Goal: Transaction & Acquisition: Purchase product/service

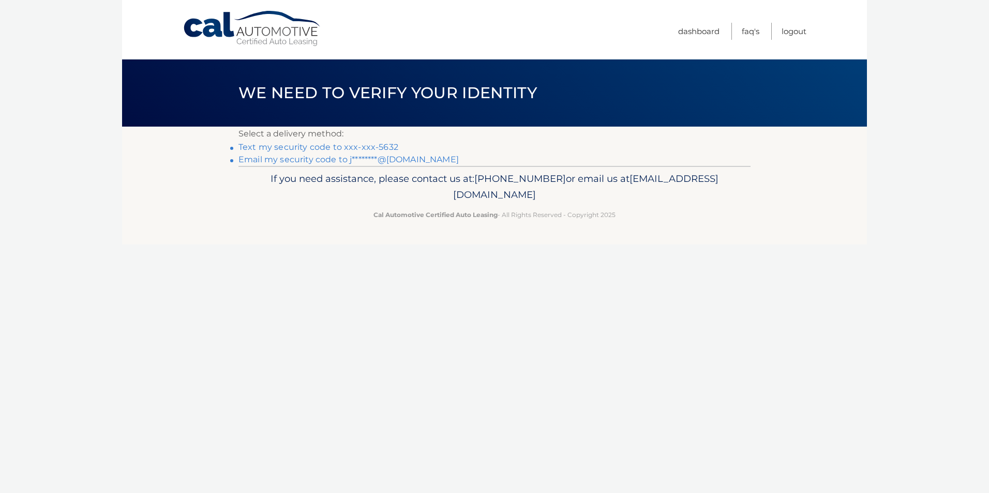
click at [373, 146] on link "Text my security code to xxx-xxx-5632" at bounding box center [318, 147] width 160 height 10
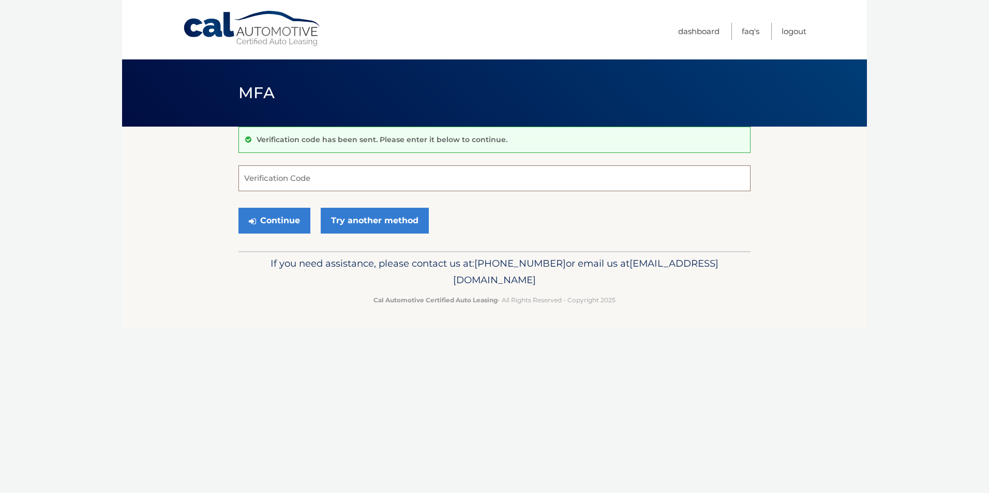
click at [385, 175] on input "Verification Code" at bounding box center [494, 178] width 512 height 26
type input "379109"
click at [294, 229] on button "Continue" at bounding box center [274, 221] width 72 height 26
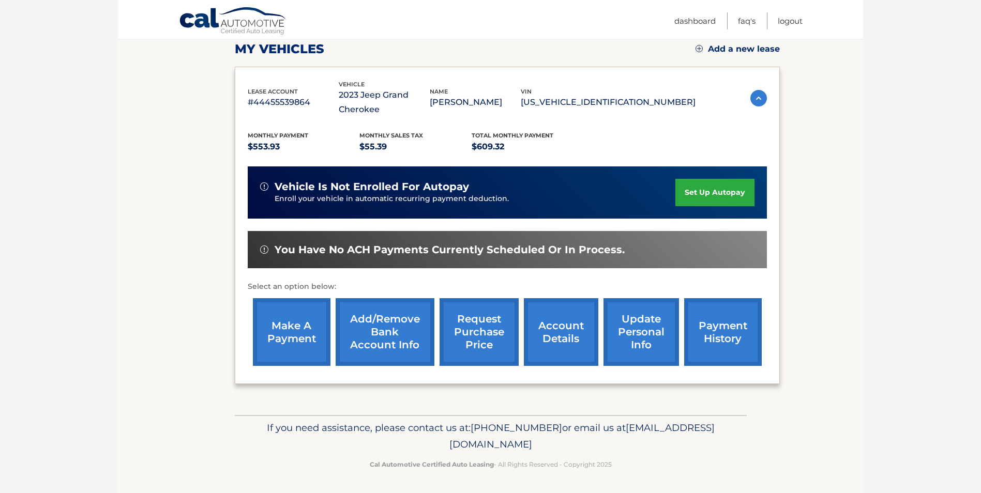
scroll to position [148, 0]
click at [303, 335] on link "make a payment" at bounding box center [292, 332] width 78 height 68
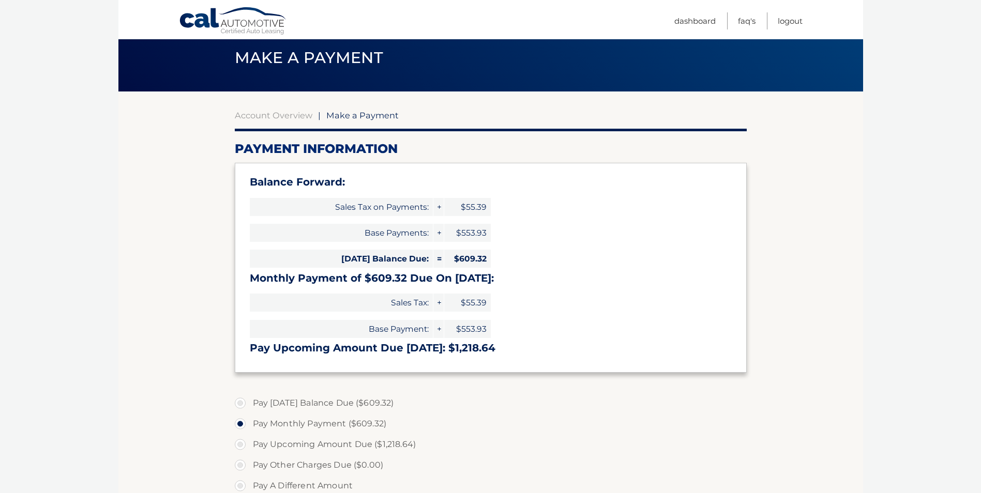
scroll to position [103, 0]
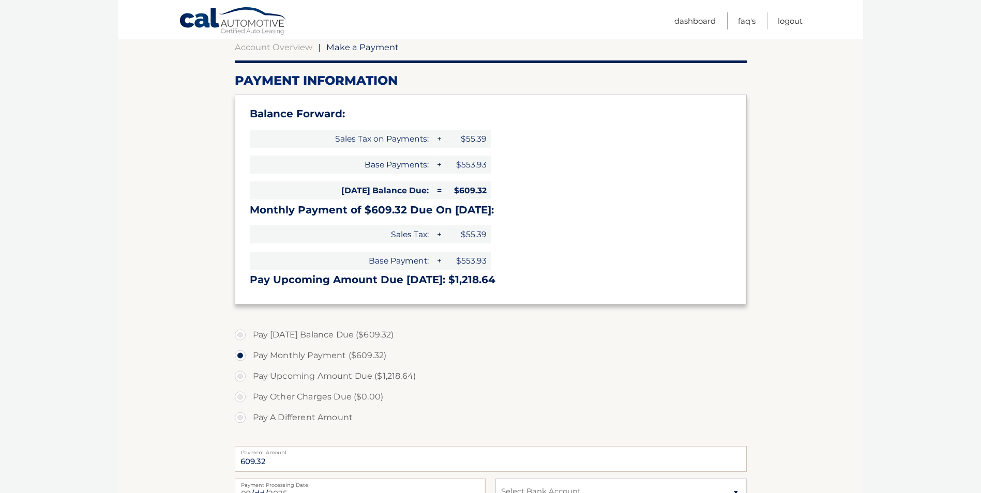
click at [244, 336] on label "Pay Today's Balance Due ($609.32)" at bounding box center [491, 335] width 512 height 21
click at [244, 336] on input "Pay Today's Balance Due ($609.32)" at bounding box center [244, 333] width 10 height 17
radio input "true"
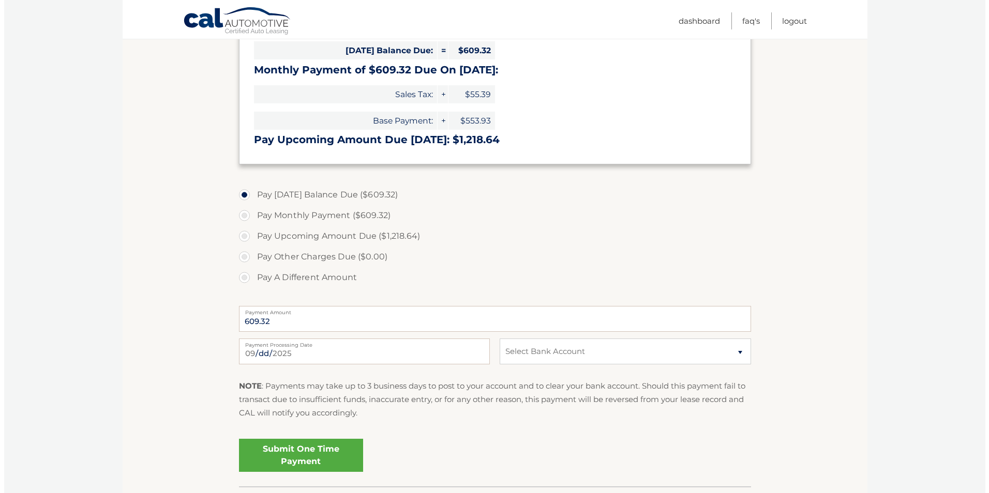
scroll to position [259, 0]
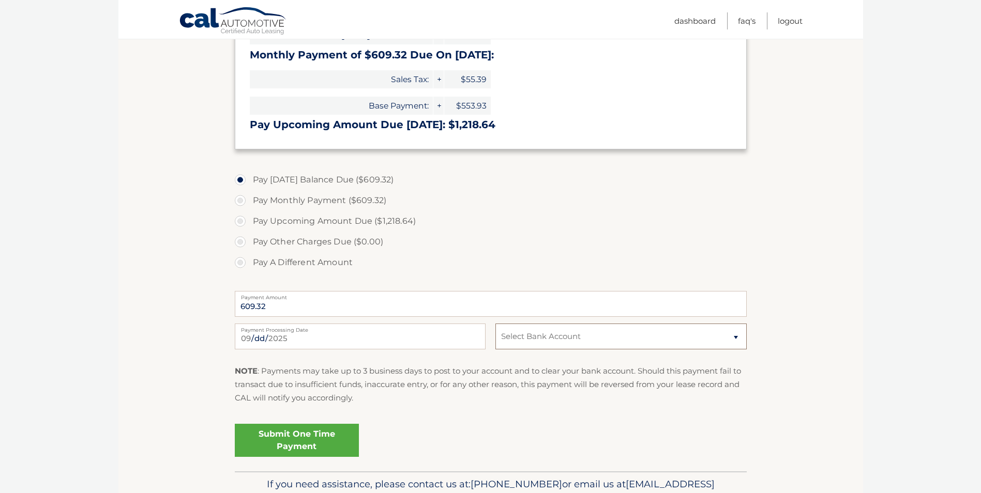
click at [737, 338] on select "Select Bank Account Checking PNC BANK, NATIONAL ASSOCIATION *****9812 Checking …" at bounding box center [620, 337] width 251 height 26
select select "NTMxMjcwMDMtOWUzZC00NzYzLTgzMGQtNTE3M2JmMWI5YWVl"
click at [495, 324] on select "Select Bank Account Checking PNC BANK, NATIONAL ASSOCIATION *****9812 Checking …" at bounding box center [620, 337] width 251 height 26
click at [318, 435] on link "Submit One Time Payment" at bounding box center [297, 440] width 124 height 33
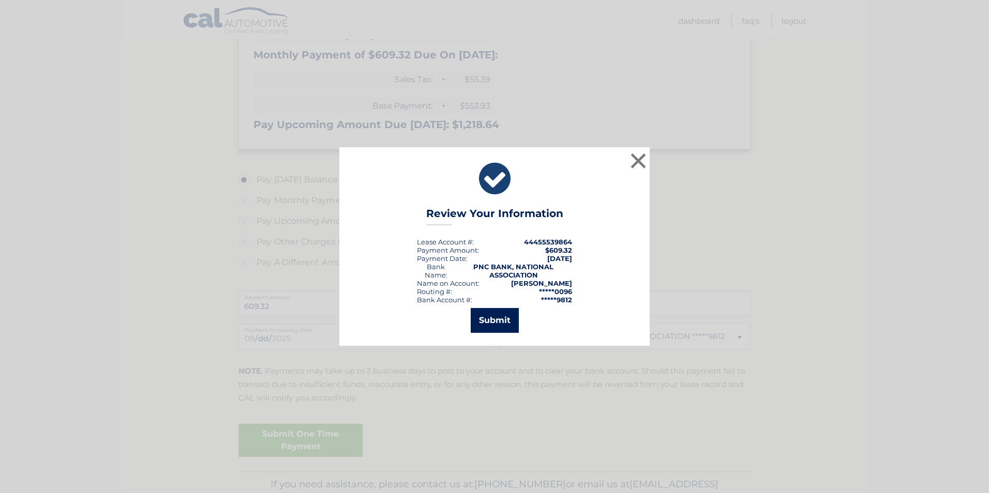
click at [505, 321] on button "Submit" at bounding box center [495, 320] width 48 height 25
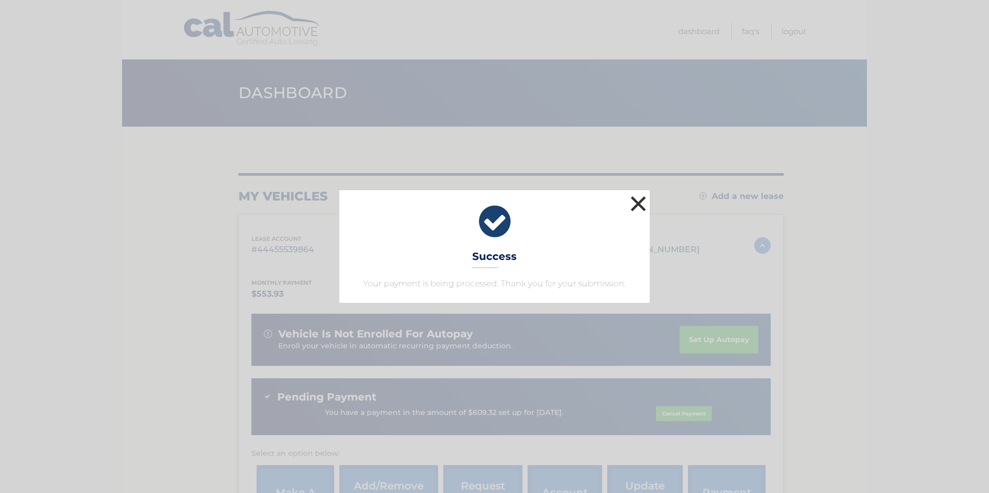
click at [635, 199] on button "×" at bounding box center [638, 203] width 21 height 21
